Goal: Task Accomplishment & Management: Use online tool/utility

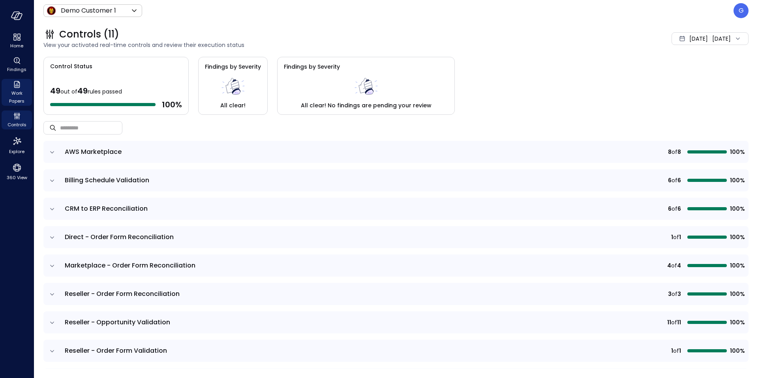
click at [17, 86] on icon "Work Papers" at bounding box center [17, 84] width 6 height 7
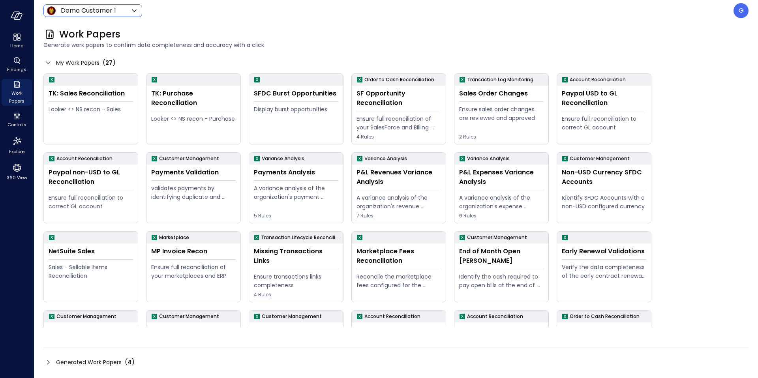
click at [91, 12] on body "Home Findings Work Papers Controls Explore 360 View Demo Customer 1 ***** ​ G W…" at bounding box center [379, 189] width 758 height 378
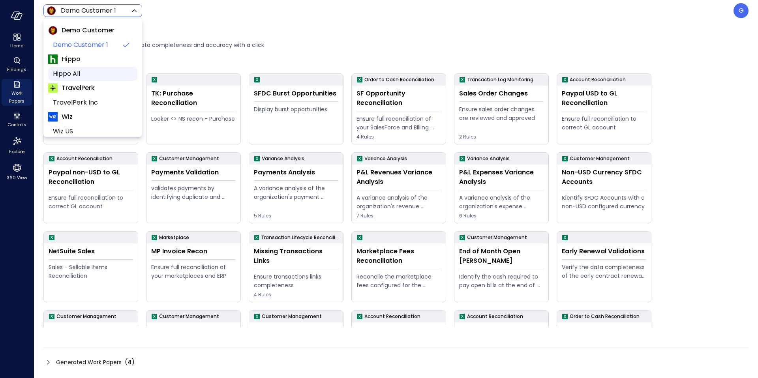
click at [77, 70] on span "Hippo All" at bounding box center [92, 73] width 78 height 9
type input "*******"
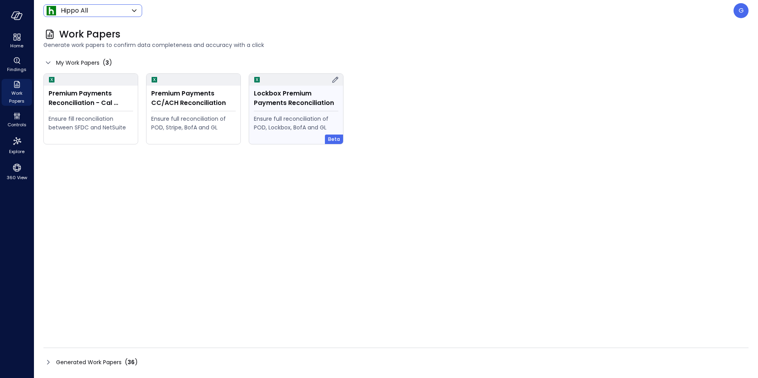
click at [280, 102] on div "Lockbox Premium Payments Reconciliation" at bounding box center [296, 98] width 85 height 19
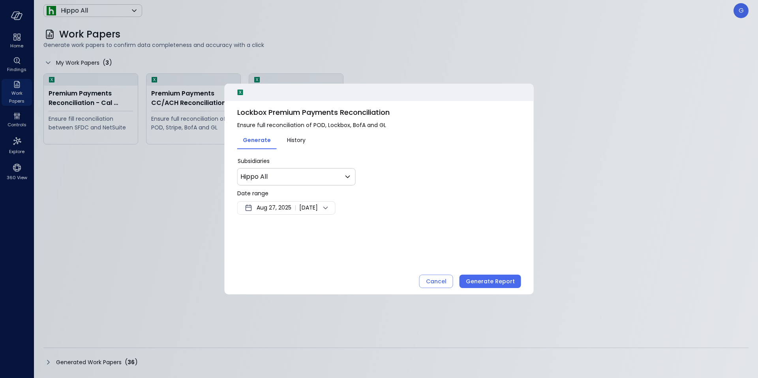
click at [287, 209] on span "Aug 27, 2025" at bounding box center [274, 207] width 35 height 9
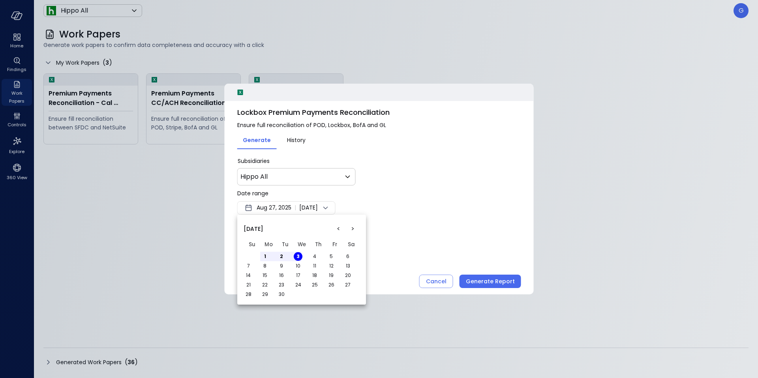
click at [337, 227] on button "<" at bounding box center [338, 229] width 14 height 14
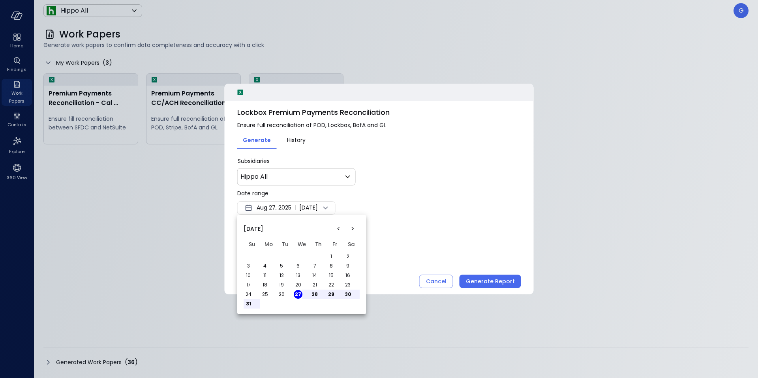
click at [335, 226] on button "<" at bounding box center [338, 229] width 14 height 14
click at [281, 256] on button "1" at bounding box center [281, 256] width 9 height 9
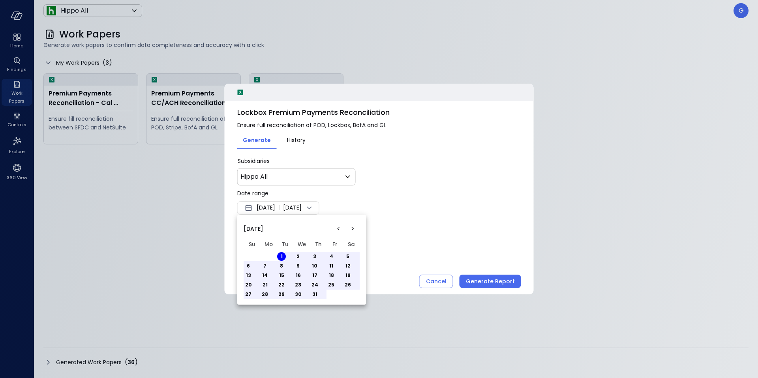
click at [314, 293] on button "31" at bounding box center [314, 294] width 9 height 9
click at [493, 284] on div at bounding box center [379, 189] width 758 height 378
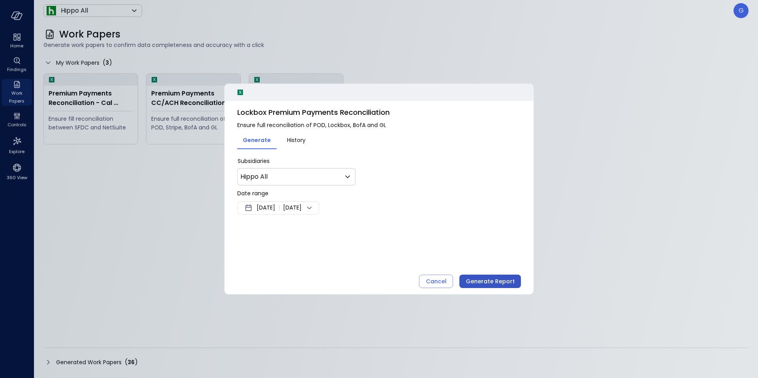
click at [491, 283] on div "Generate Report" at bounding box center [490, 282] width 49 height 10
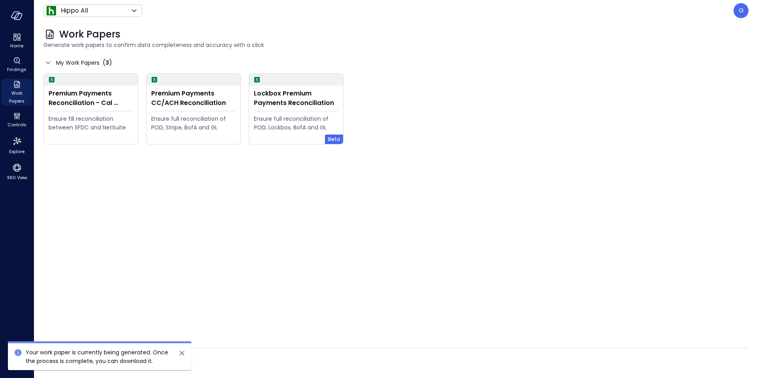
click at [183, 352] on icon "close" at bounding box center [182, 353] width 5 height 5
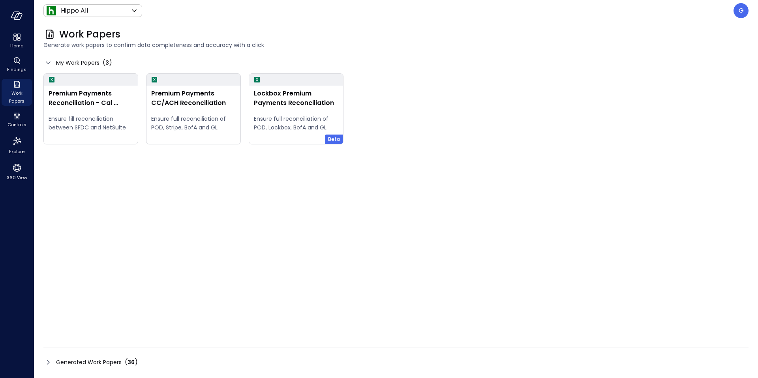
click at [81, 365] on span "Generated Work Papers" at bounding box center [89, 362] width 66 height 9
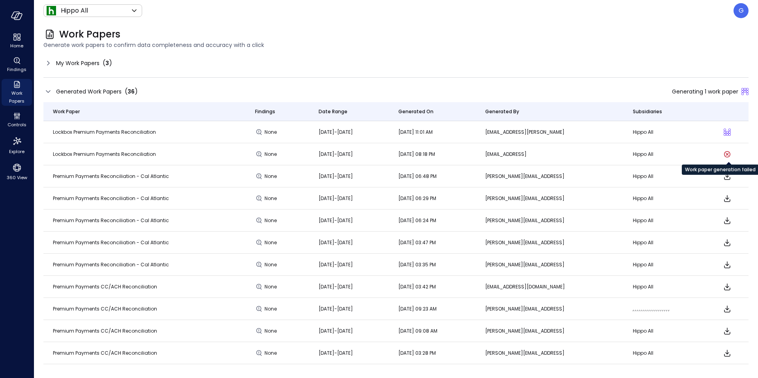
click at [727, 155] on icon "Work paper generation failed" at bounding box center [727, 154] width 3 height 3
